Goal: Go to known website: Access a specific website the user already knows

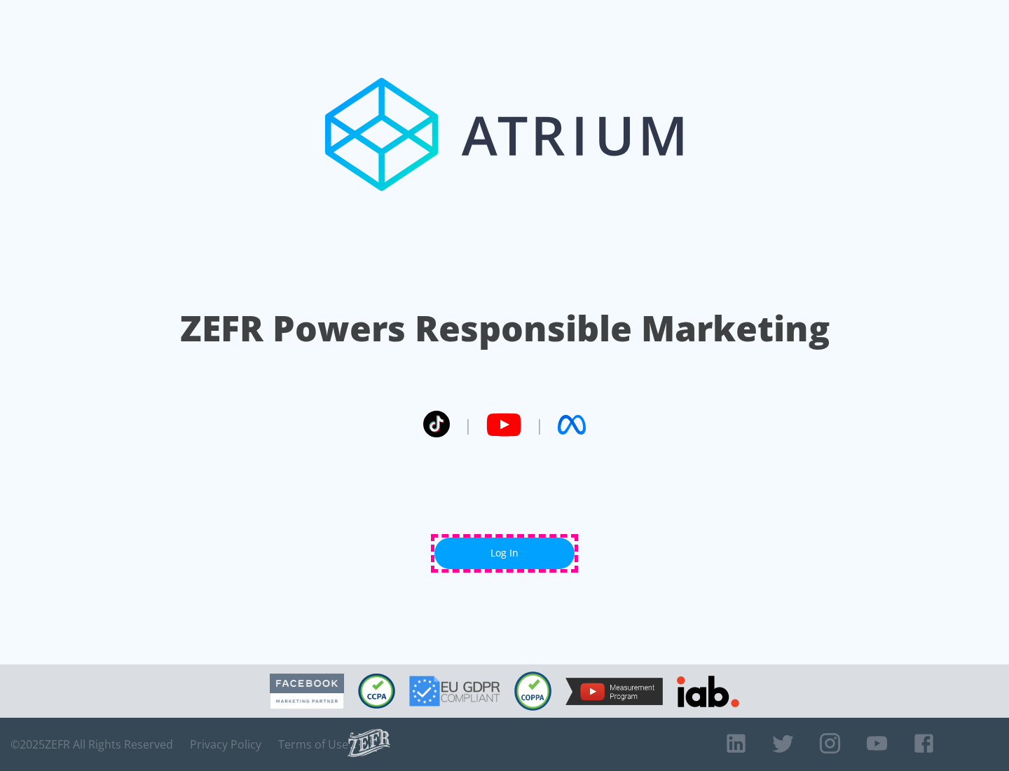
click at [504, 553] on link "Log In" at bounding box center [504, 553] width 140 height 32
